Goal: Information Seeking & Learning: Learn about a topic

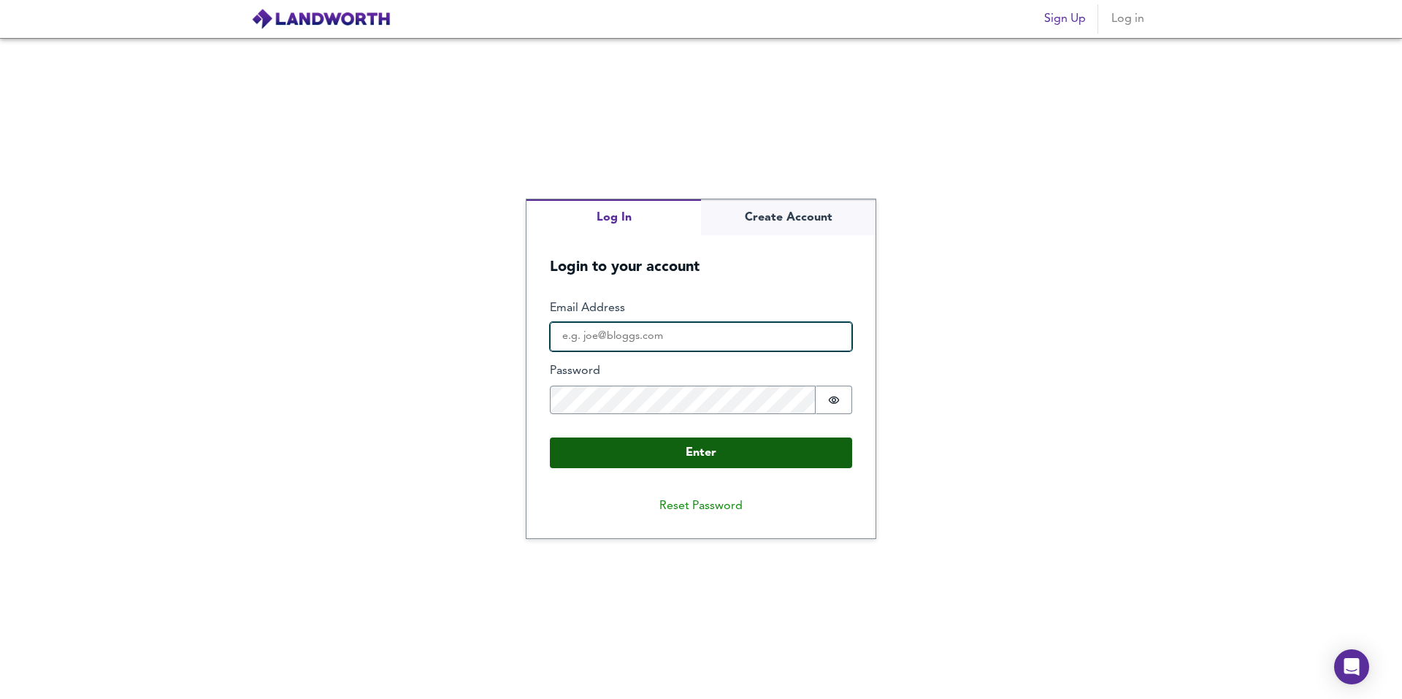
type input "[EMAIL_ADDRESS][DOMAIN_NAME]"
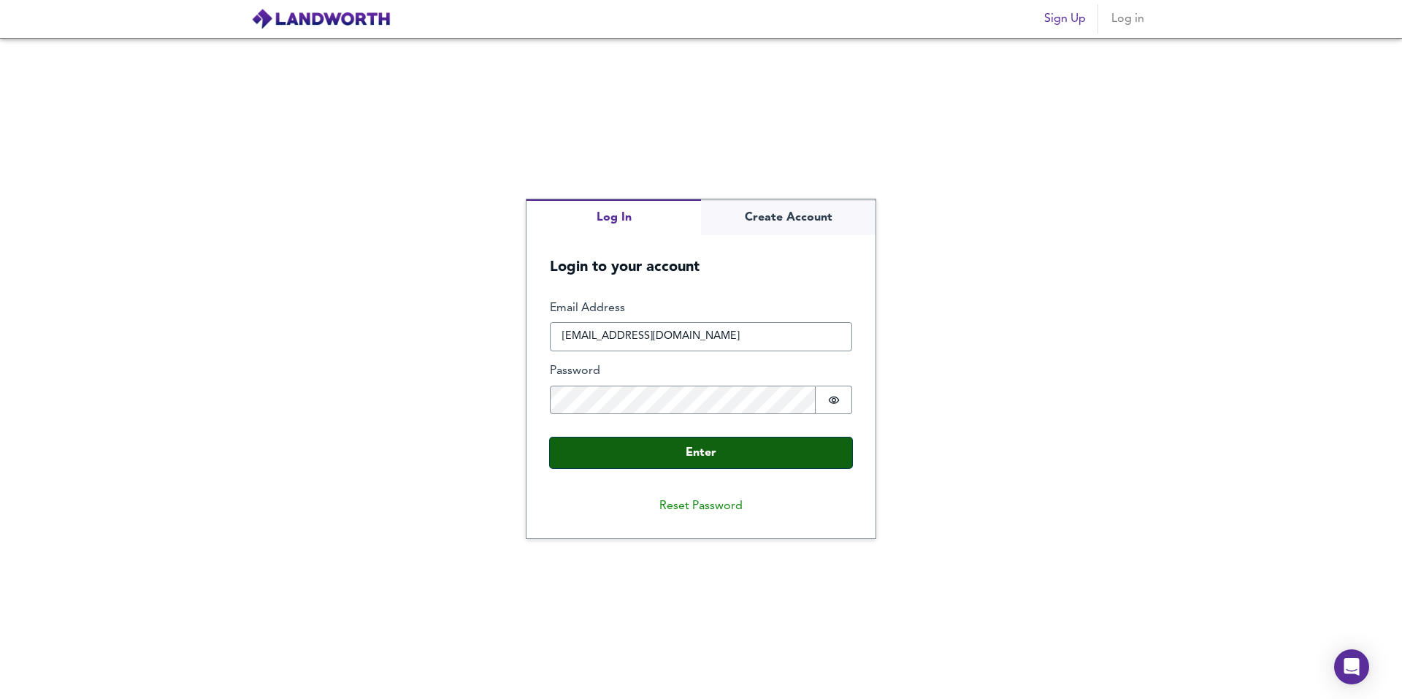
click at [688, 451] on button "Enter" at bounding box center [701, 452] width 302 height 31
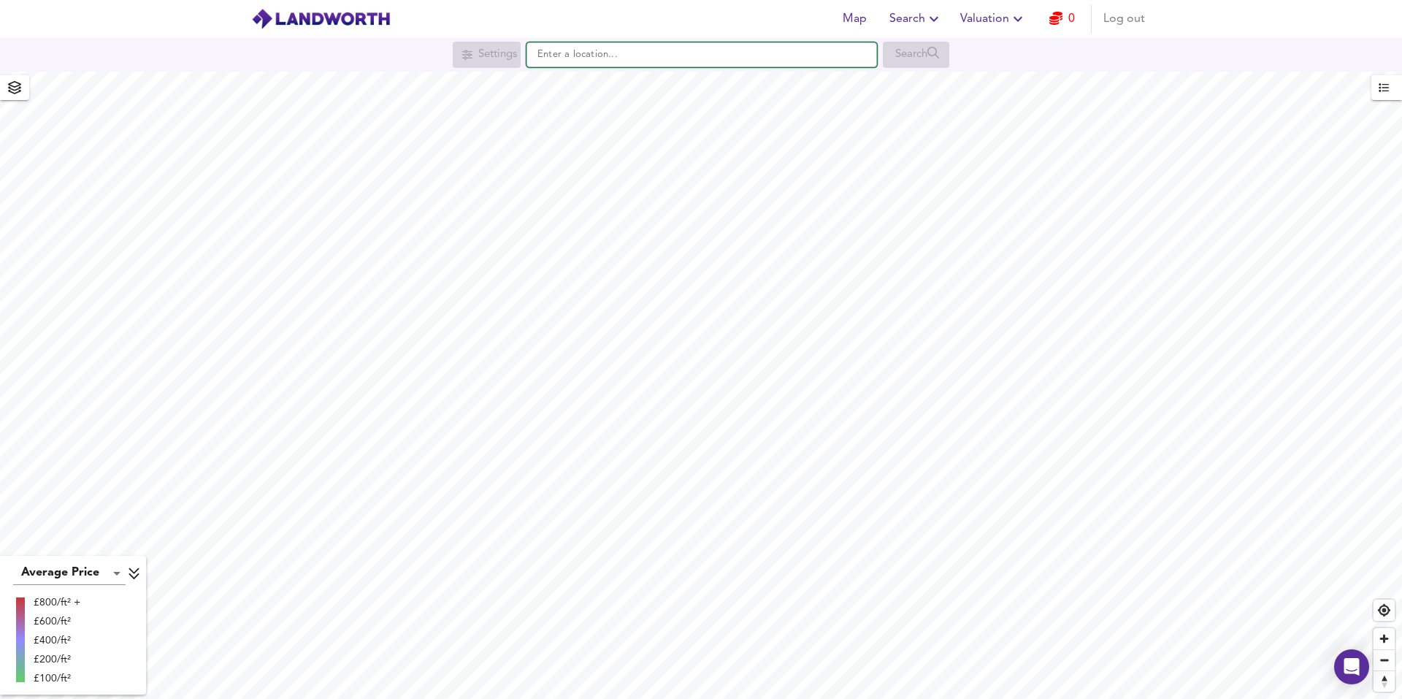
click at [599, 58] on input "text" at bounding box center [702, 54] width 351 height 25
paste input "ST4 7NR"
click at [668, 86] on small "[GEOGRAPHIC_DATA], [GEOGRAPHIC_DATA]" at bounding box center [688, 84] width 177 height 9
type input "[STREET_ADDRESS]"
checkbox input "false"
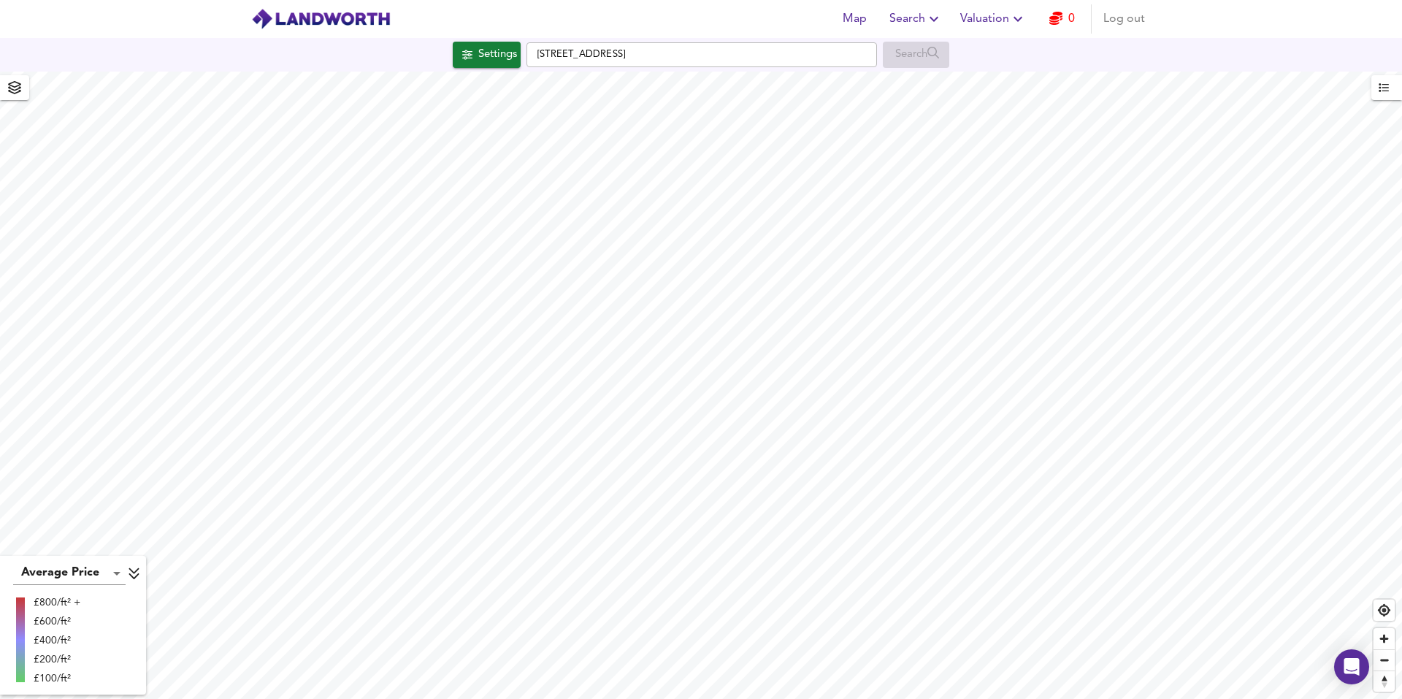
checkbox input "true"
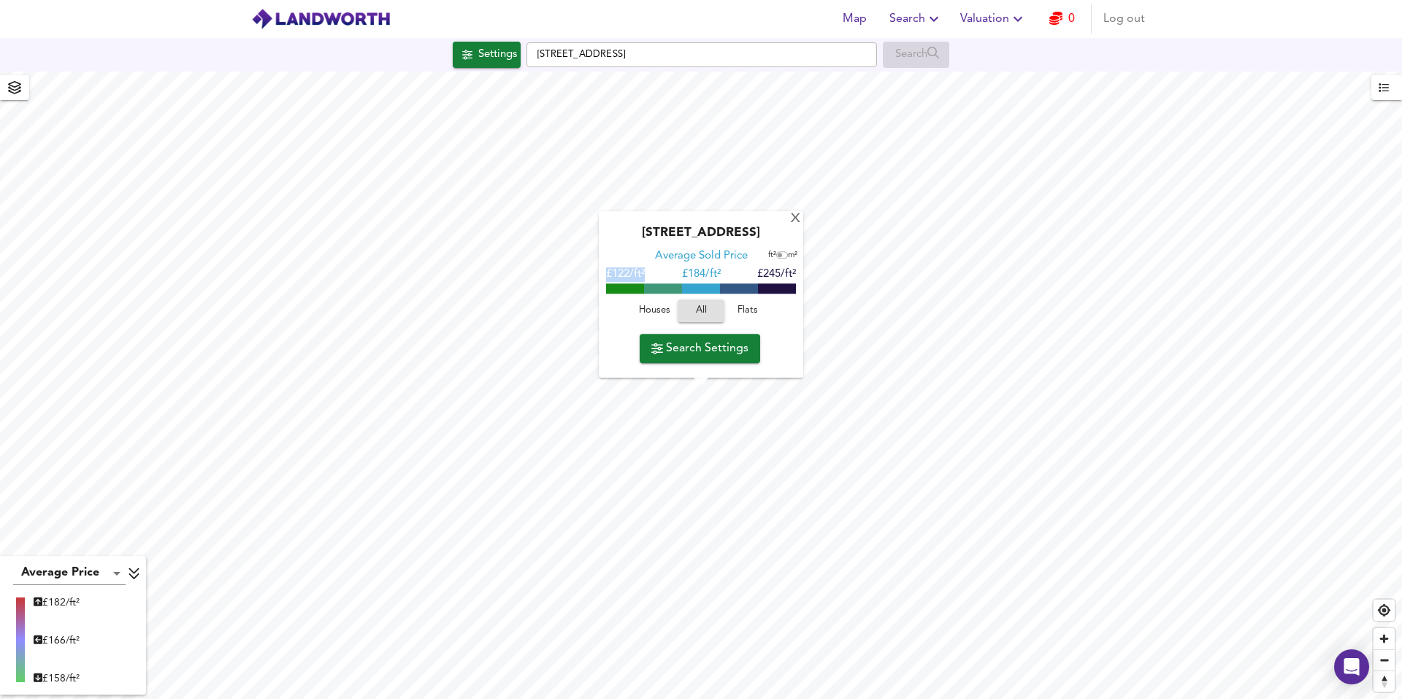
drag, startPoint x: 608, startPoint y: 272, endPoint x: 659, endPoint y: 272, distance: 50.4
click at [657, 272] on div "£122/ft² £ 184/ft² £245/ft²" at bounding box center [701, 275] width 190 height 15
click at [754, 311] on span "Flats" at bounding box center [747, 311] width 39 height 17
click at [700, 308] on span "All" at bounding box center [700, 311] width 39 height 17
